Goal: Transaction & Acquisition: Purchase product/service

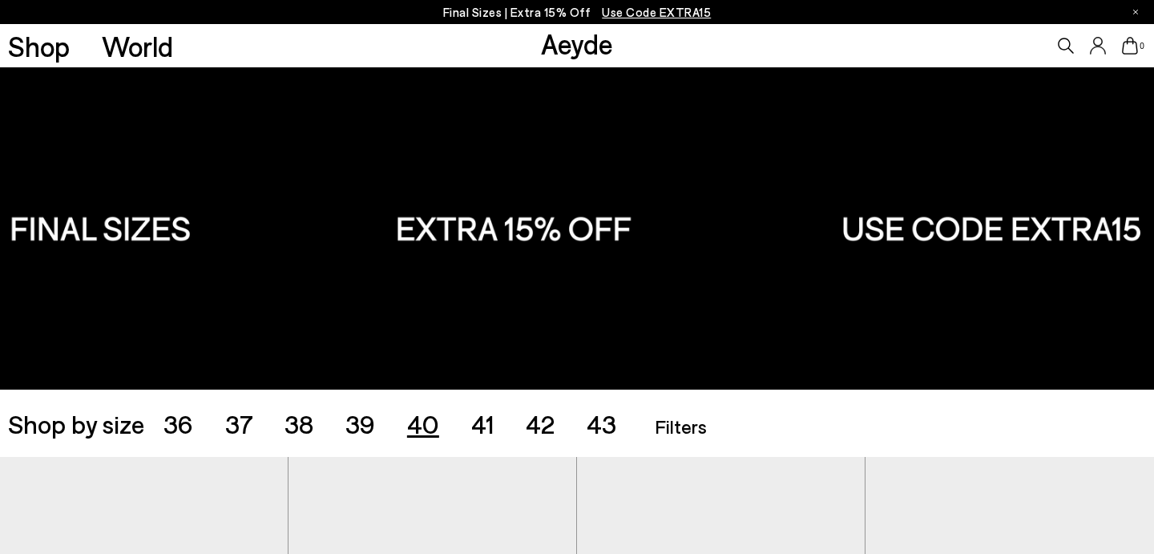
click at [428, 433] on span "40" at bounding box center [423, 423] width 32 height 30
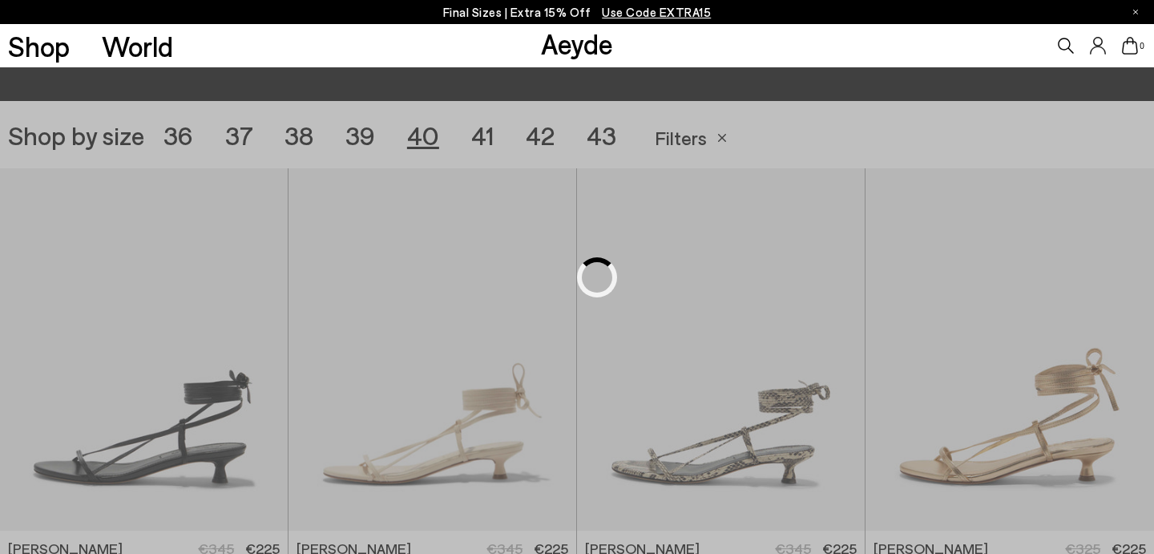
scroll to position [321, 0]
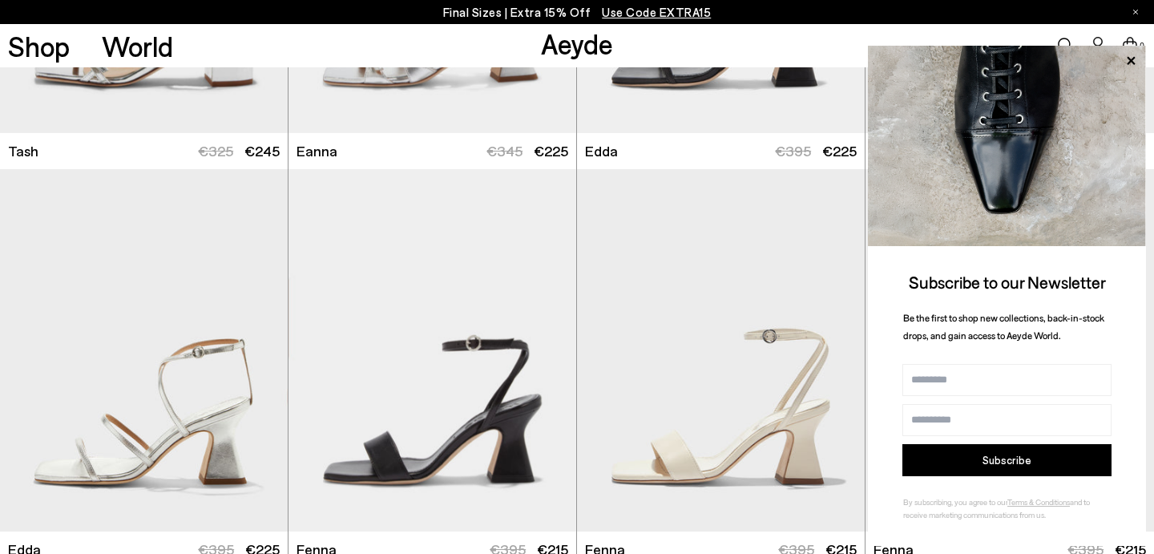
scroll to position [3087, 0]
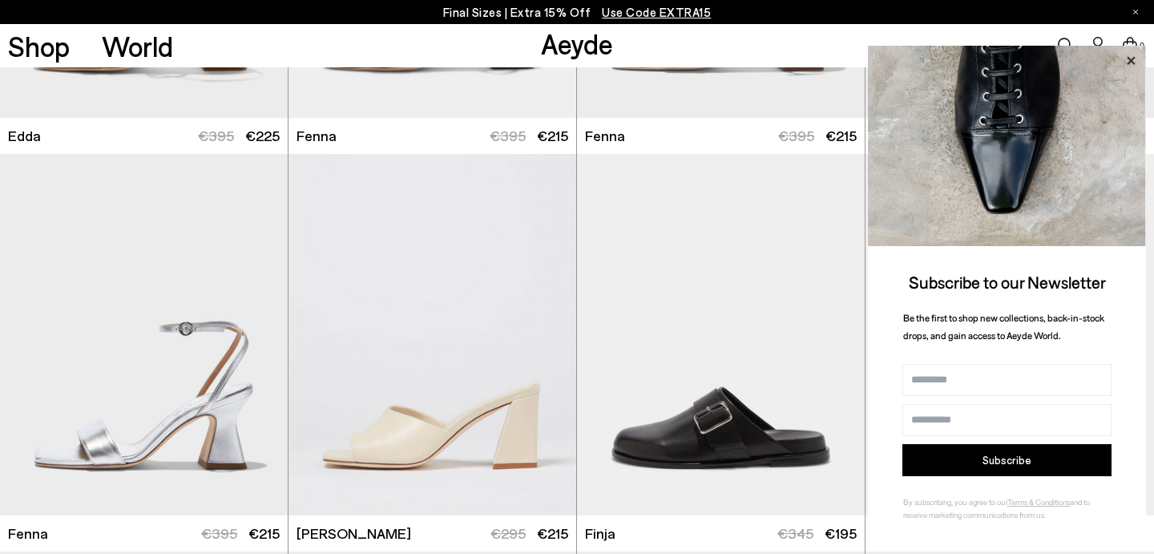
click at [1125, 62] on icon at bounding box center [1130, 60] width 21 height 21
click at [1131, 61] on icon at bounding box center [1130, 60] width 8 height 8
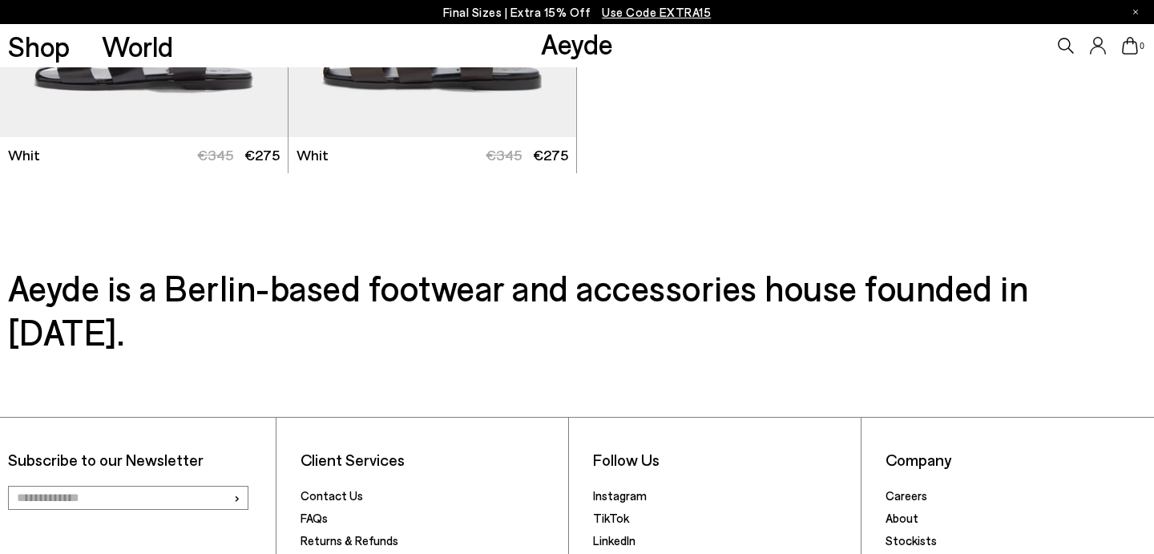
scroll to position [4261, 0]
